Goal: Check status: Check status

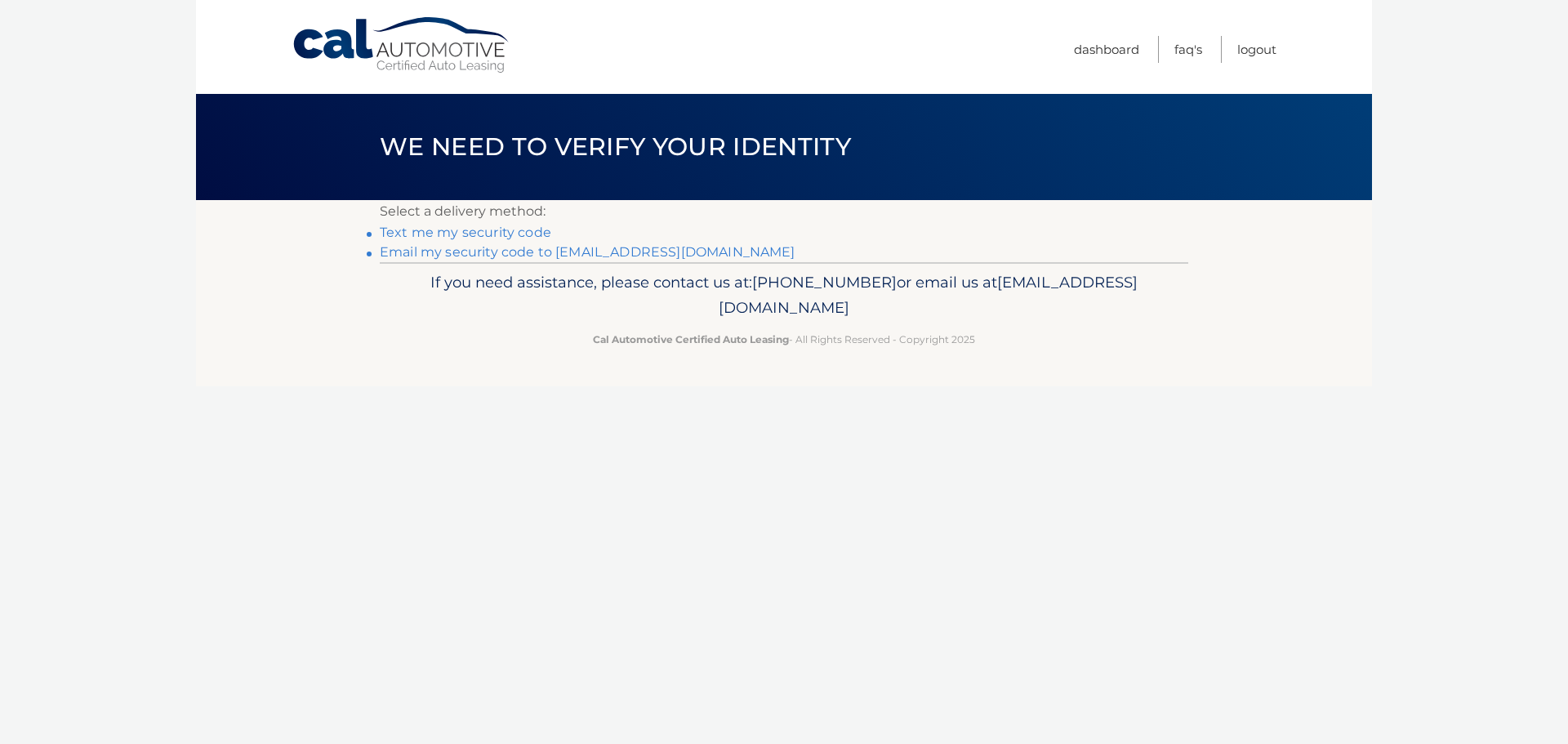
click at [483, 247] on link "Email my security code to m*********@calautomotive.com" at bounding box center [588, 253] width 416 height 16
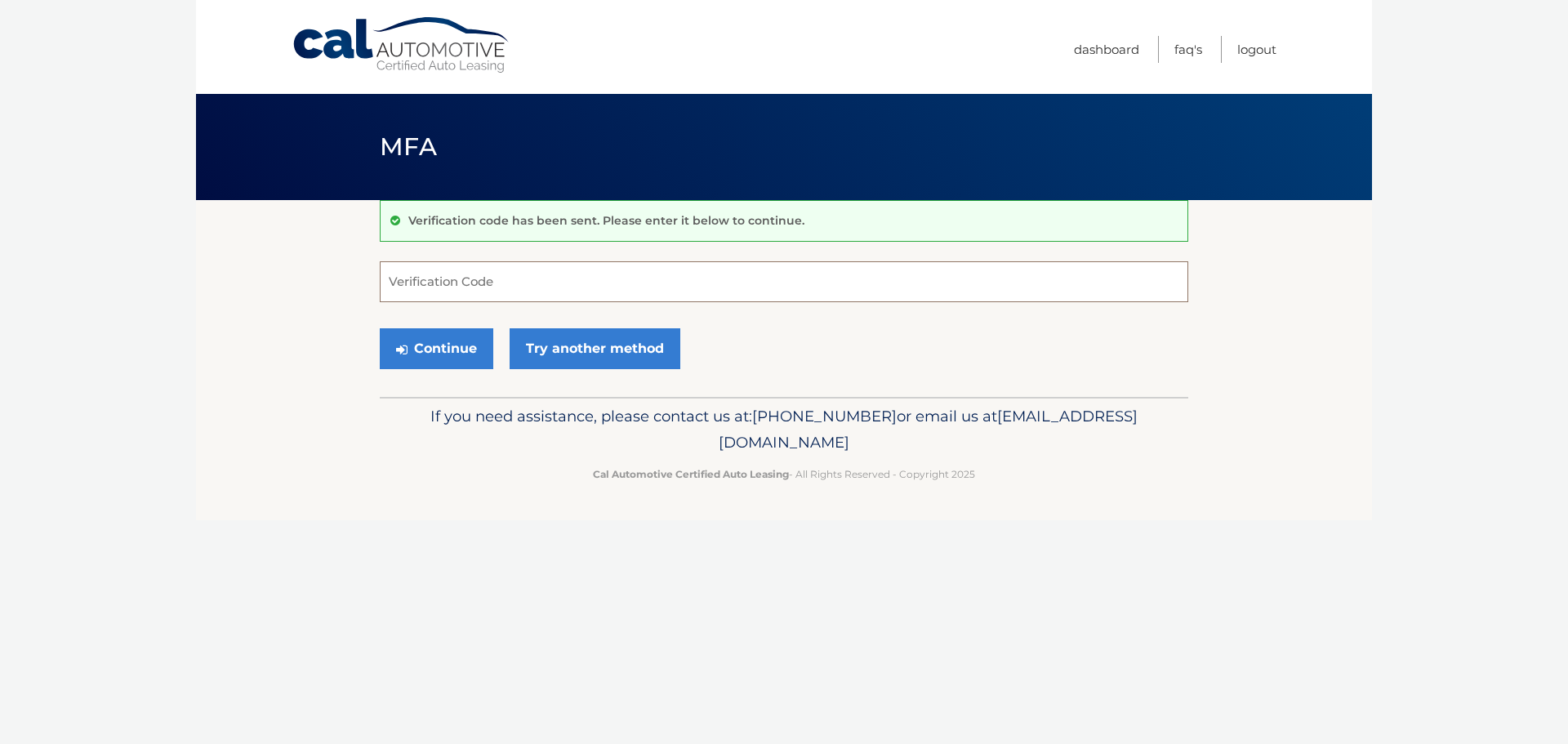
click at [409, 282] on input "Verification Code" at bounding box center [784, 282] width 809 height 41
type input "701563"
click at [380, 328] on button "Continue" at bounding box center [437, 349] width 114 height 41
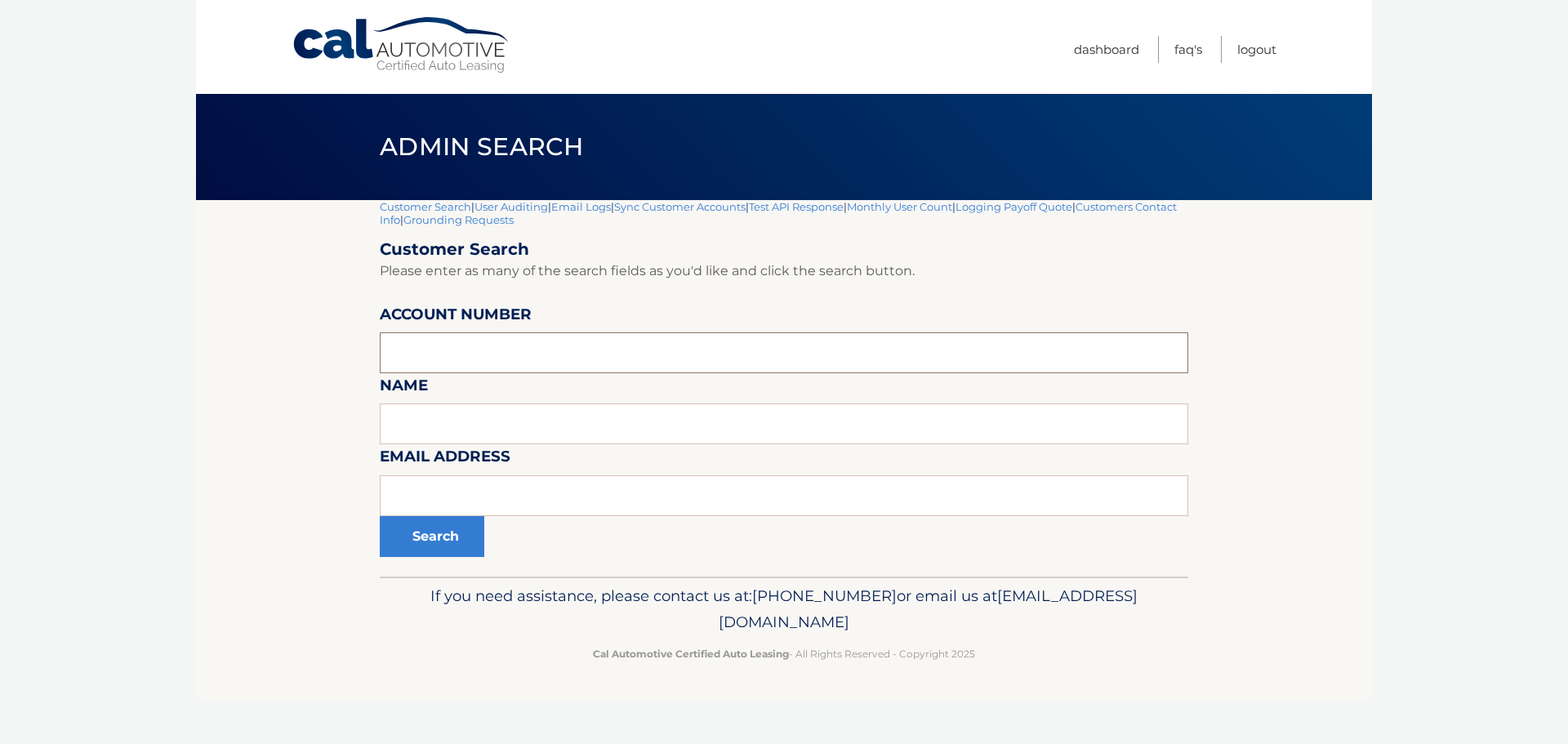
click at [413, 356] on input "text" at bounding box center [784, 353] width 809 height 41
type input "44456009783"
click at [380, 516] on button "Search" at bounding box center [432, 537] width 104 height 41
